Goal: Task Accomplishment & Management: Manage account settings

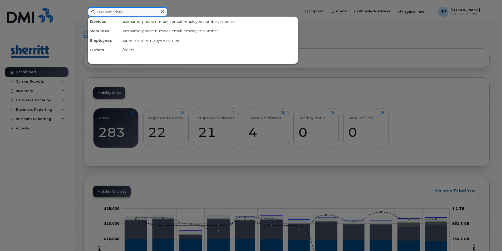
click at [117, 13] on input at bounding box center [128, 11] width 80 height 9
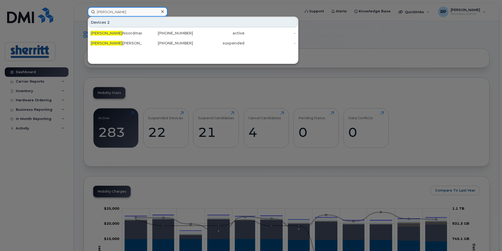
type input "anton"
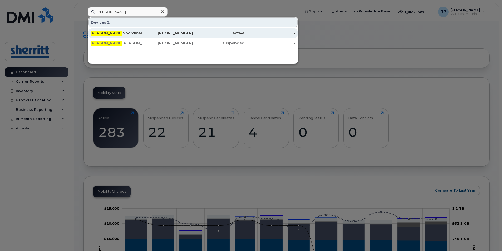
click at [139, 31] on div "Anton Noordman" at bounding box center [116, 33] width 51 height 5
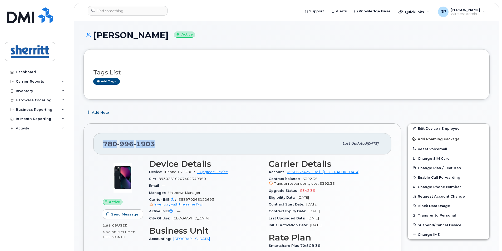
drag, startPoint x: 166, startPoint y: 142, endPoint x: 104, endPoint y: 142, distance: 61.6
click at [104, 142] on div "780 996 1903" at bounding box center [221, 143] width 236 height 11
copy span "780 996 1903"
drag, startPoint x: 94, startPoint y: 34, endPoint x: 168, endPoint y: 35, distance: 74.6
click at [168, 35] on h1 "Anton Noordman Active" at bounding box center [287, 35] width 406 height 9
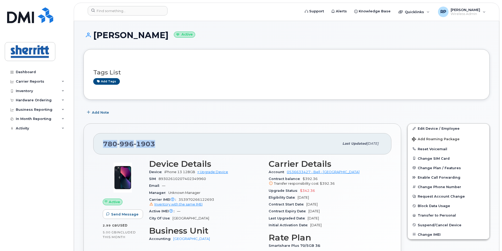
copy h1 "Anton Noordman"
drag, startPoint x: 161, startPoint y: 144, endPoint x: 99, endPoint y: 145, distance: 63.0
click at [99, 145] on div "780 996 1903 Last updated Sep 16, 2025" at bounding box center [242, 143] width 298 height 21
copy span "780 996 1903"
click at [451, 224] on span "Suspend/Cancel Device" at bounding box center [440, 225] width 44 height 4
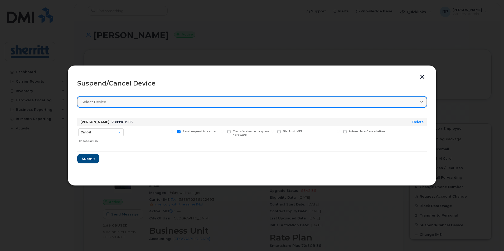
click at [115, 101] on div "Select device" at bounding box center [252, 102] width 340 height 5
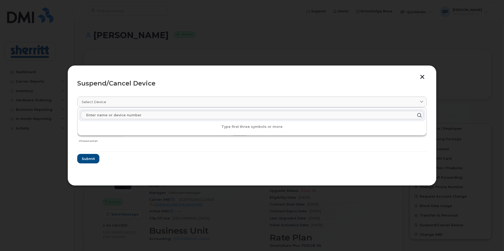
click at [115, 114] on input "text" at bounding box center [252, 115] width 342 height 8
click at [117, 100] on div "Select device" at bounding box center [252, 102] width 340 height 5
click at [100, 114] on input "text" at bounding box center [252, 115] width 342 height 8
paste input "7809961903"
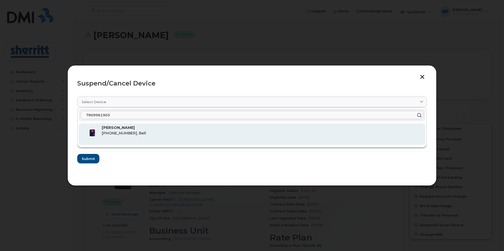
type input "7809961903"
click at [112, 134] on span "780-996-1903, Bell" at bounding box center [124, 133] width 44 height 5
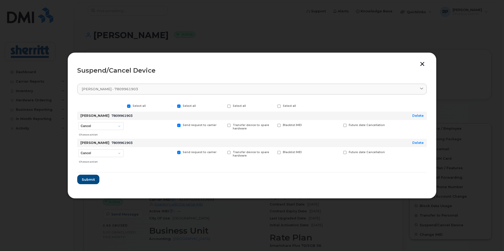
click at [422, 62] on button "button" at bounding box center [422, 65] width 8 height 6
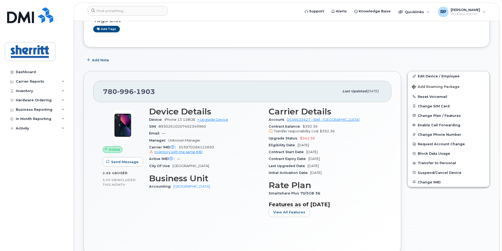
scroll to position [53, 0]
click at [431, 171] on span "Suspend/Cancel Device" at bounding box center [440, 172] width 44 height 4
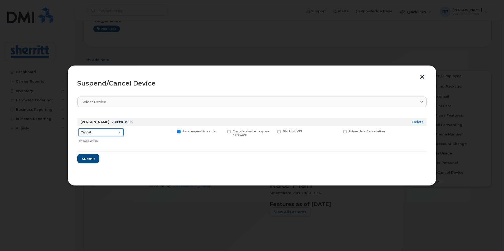
click at [120, 131] on select "Cancel Suspend - Extend Suspension Suspend - Reduced Rate Suspend - Full Rate S…" at bounding box center [100, 133] width 45 height 8
select select "[object Object]"
click at [78, 129] on select "Cancel Suspend - Extend Suspension Suspend - Reduced Rate Suspend - Full Rate S…" at bounding box center [100, 133] width 45 height 8
click at [92, 160] on span "Submit" at bounding box center [87, 158] width 13 height 5
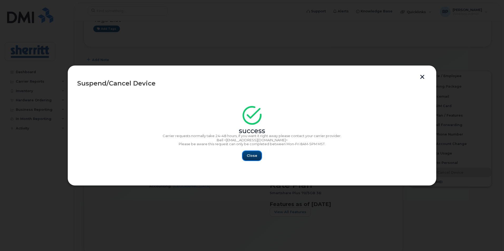
click at [253, 158] on span "Close" at bounding box center [252, 155] width 11 height 5
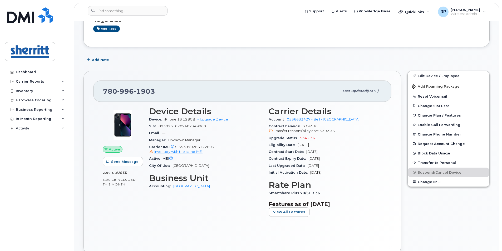
scroll to position [0, 0]
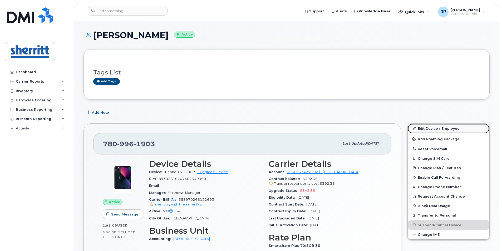
click at [443, 129] on link "Edit Device / Employee" at bounding box center [449, 128] width 82 height 9
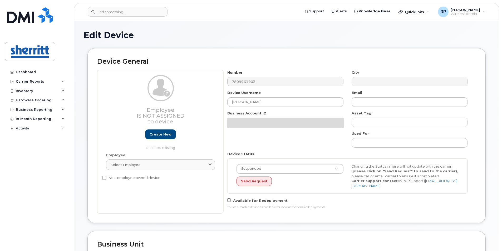
select select "5680457"
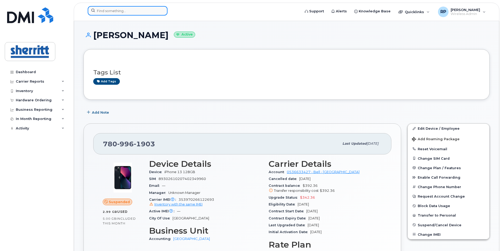
click at [129, 11] on input at bounding box center [128, 10] width 80 height 9
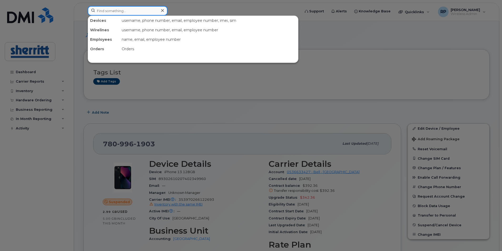
paste input "[PERSON_NAME]"
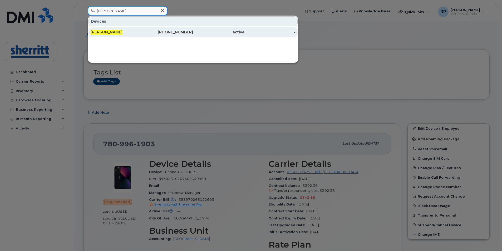
type input "[PERSON_NAME]"
click at [110, 33] on span "[PERSON_NAME]" at bounding box center [107, 32] width 32 height 5
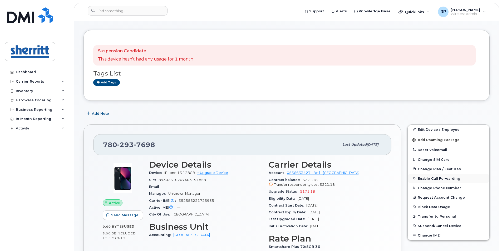
scroll to position [79, 0]
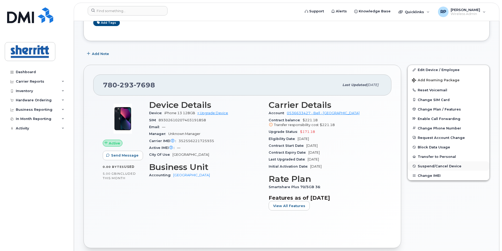
click at [430, 167] on span "Suspend/Cancel Device" at bounding box center [440, 166] width 44 height 4
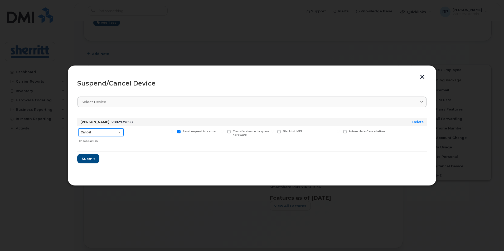
click at [105, 134] on select "Cancel Suspend - Extend Suspension Suspend - Reduced Rate Suspend - Full Rate S…" at bounding box center [100, 133] width 45 height 8
select select "[object Object]"
click at [78, 129] on select "Cancel Suspend - Extend Suspension Suspend - Reduced Rate Suspend - Full Rate S…" at bounding box center [100, 133] width 45 height 8
click at [88, 160] on span "Submit" at bounding box center [87, 158] width 13 height 5
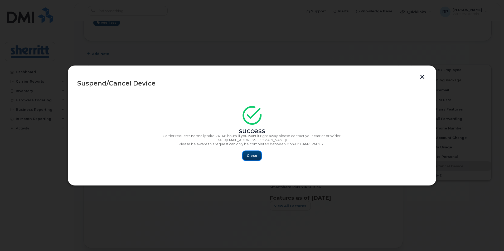
click at [251, 156] on span "Close" at bounding box center [252, 155] width 11 height 5
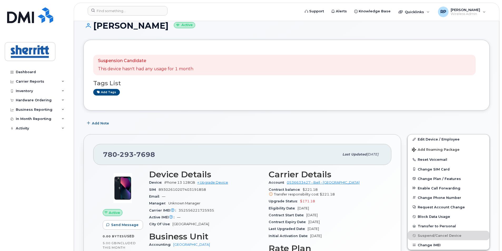
scroll to position [0, 0]
